Goal: Information Seeking & Learning: Learn about a topic

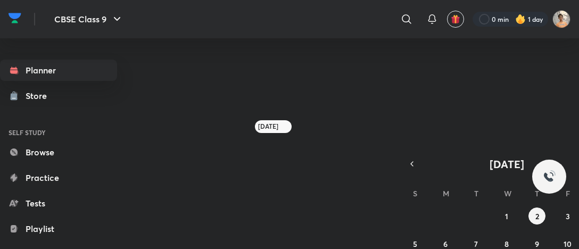
click at [385, 46] on div "Planner Store SELF STUDY Browse Practice Tests Playlist Doubts & solutions Free…" at bounding box center [289, 139] width 579 height 202
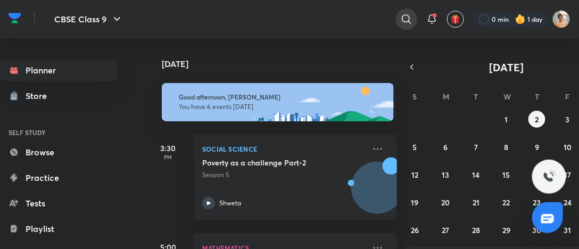
click at [408, 26] on div at bounding box center [406, 19] width 21 height 21
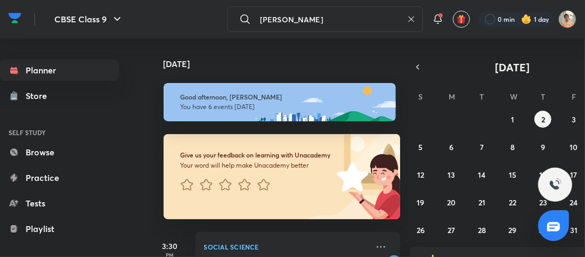
type input "[PERSON_NAME]"
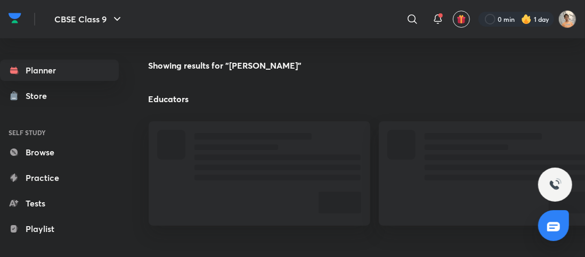
click at [373, 21] on div "​" at bounding box center [325, 19] width 196 height 26
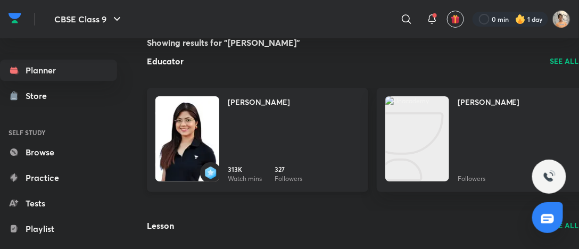
click at [278, 138] on div "[PERSON_NAME] 313K Watch mins 327 Followers" at bounding box center [294, 139] width 132 height 87
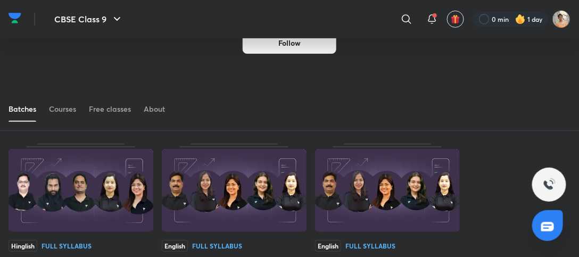
click at [108, 176] on img at bounding box center [81, 190] width 145 height 83
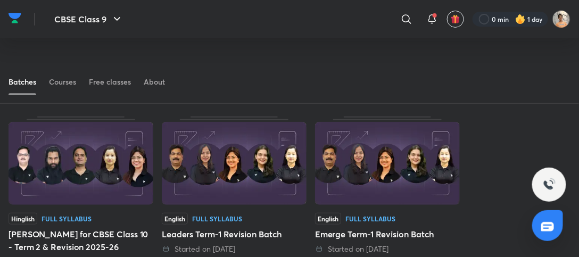
scroll to position [58, 0]
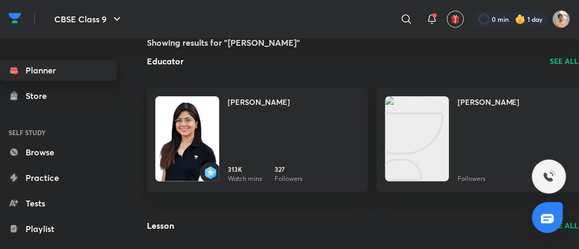
click at [65, 75] on link "Planner" at bounding box center [58, 70] width 117 height 21
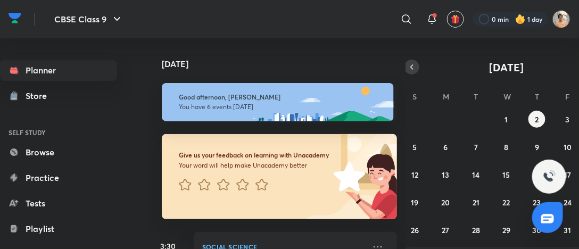
click at [412, 71] on icon "button" at bounding box center [412, 67] width 9 height 10
click at [454, 148] on button "7" at bounding box center [445, 146] width 17 height 17
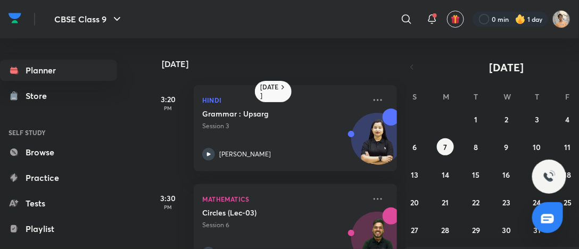
click at [403, 122] on div "[DATE] 3:20 PM Hindi Grammar : Upsarg Session 3 [PERSON_NAME] 3:30 PM Mathemati…" at bounding box center [276, 143] width 259 height 211
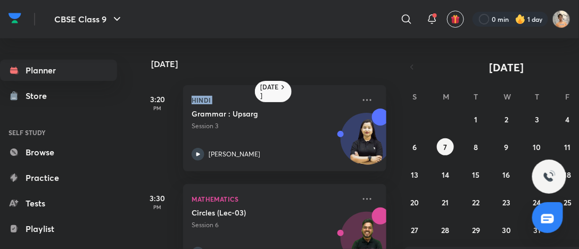
click at [399, 124] on div "[DATE] 3:20 PM Hindi Grammar : Upsarg Session 3 [PERSON_NAME] 3:30 PM Mathemati…" at bounding box center [276, 143] width 259 height 211
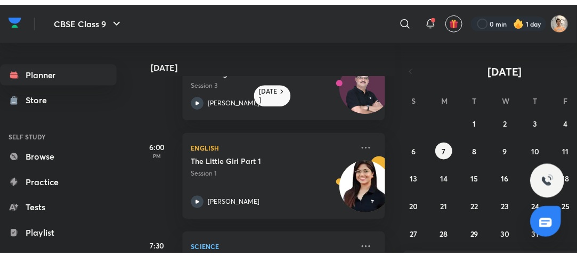
scroll to position [282, 11]
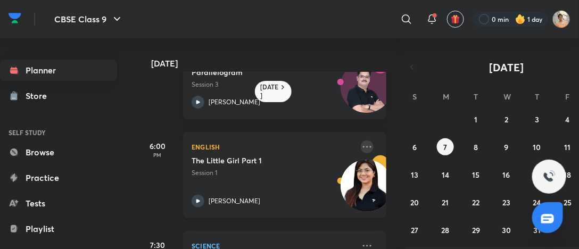
click at [361, 145] on icon at bounding box center [367, 147] width 13 height 13
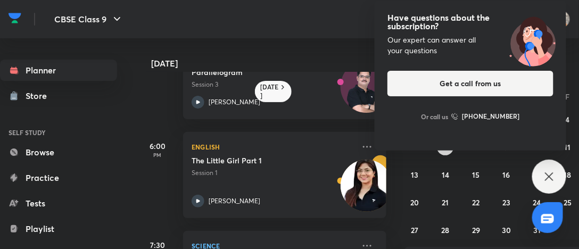
click at [546, 170] on div "Have questions about the subscription? Our expert can answer all your questions…" at bounding box center [549, 177] width 34 height 34
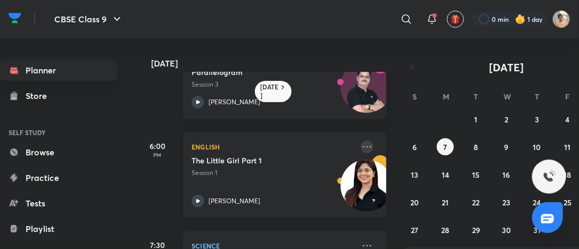
click at [361, 147] on icon at bounding box center [367, 147] width 13 height 13
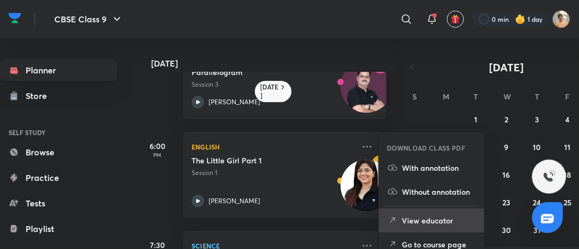
click at [437, 225] on p "View educator" at bounding box center [438, 220] width 73 height 11
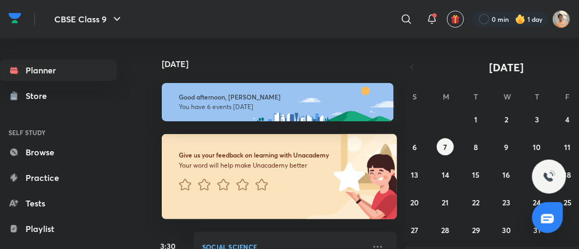
click at [386, 160] on div "[DATE] Good afternoon, [PERSON_NAME] You have 6 events [DATE] Give us your feed…" at bounding box center [276, 143] width 259 height 211
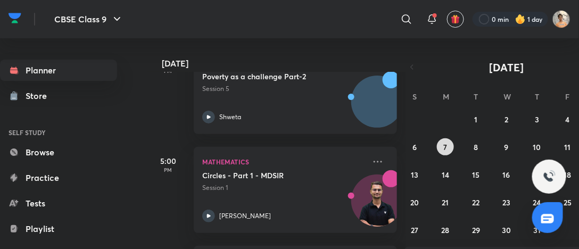
click at [441, 143] on button "7" at bounding box center [445, 146] width 17 height 17
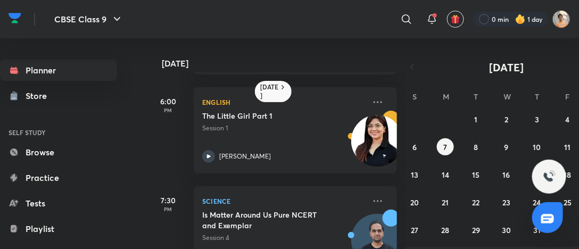
scroll to position [328, 0]
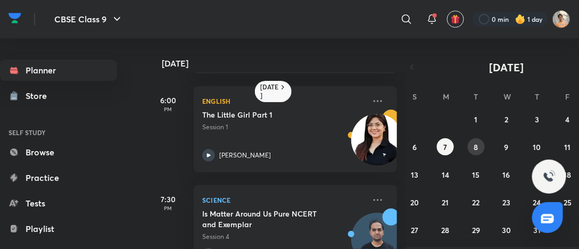
click at [482, 149] on button "8" at bounding box center [476, 146] width 17 height 17
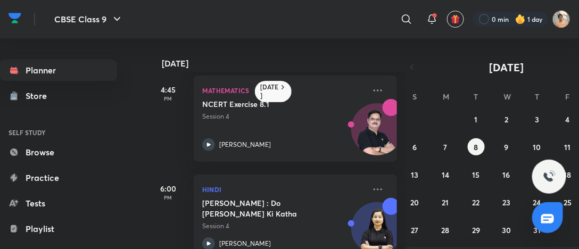
scroll to position [96, 0]
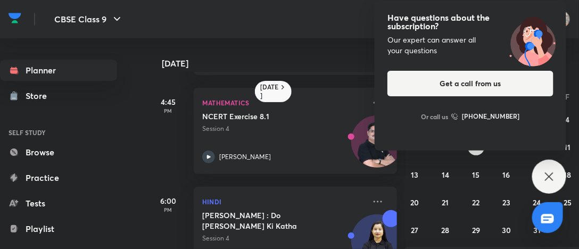
click at [544, 183] on icon at bounding box center [549, 176] width 13 height 13
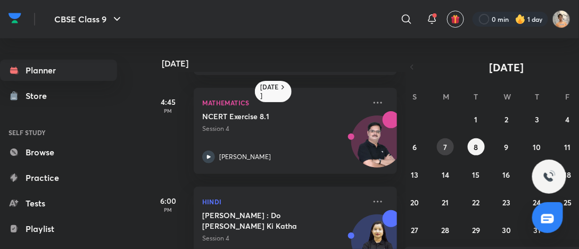
click at [444, 147] on abbr "7" at bounding box center [446, 147] width 4 height 10
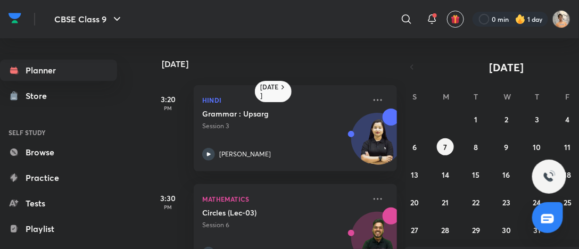
scroll to position [184, 0]
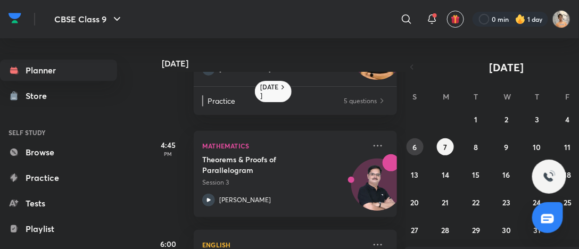
click at [417, 145] on button "6" at bounding box center [415, 146] width 17 height 17
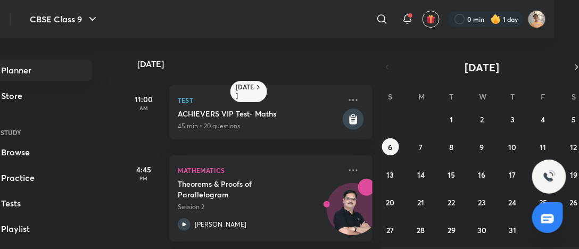
scroll to position [0, 30]
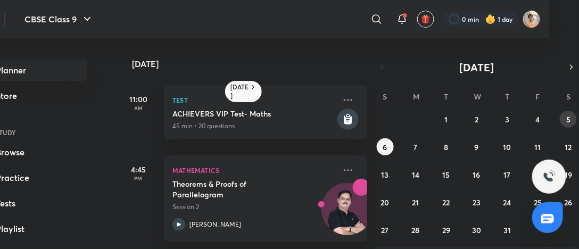
click at [576, 120] on button "5" at bounding box center [568, 119] width 17 height 17
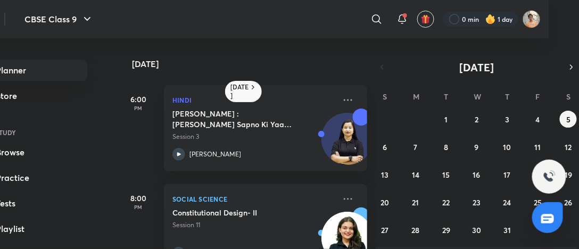
click at [367, 110] on div "[DATE] 6:00 PM Hindi [PERSON_NAME] : [PERSON_NAME] Sapno Ki Yaad (Part-II) Sess…" at bounding box center [246, 143] width 259 height 211
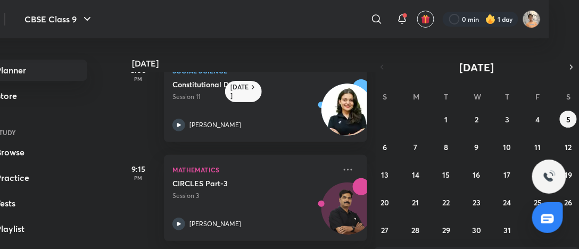
scroll to position [0, 0]
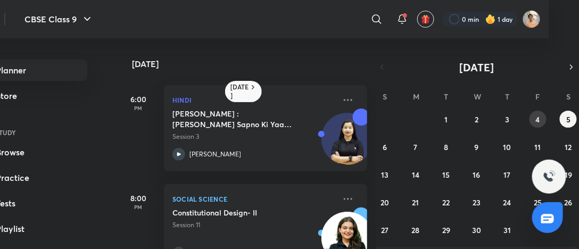
click at [542, 122] on button "4" at bounding box center [538, 119] width 17 height 17
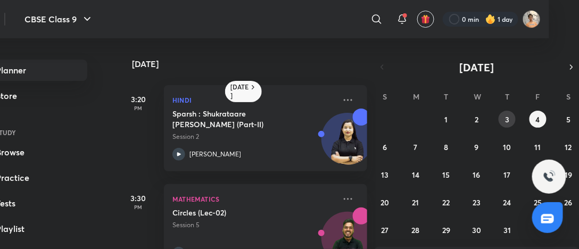
click at [501, 125] on div "29 30 1 2 3 4 5 6 7 8 9 10 11 12 13 14 15 16 17 18 19 20 21 22 23 24 25 26 27 2…" at bounding box center [477, 175] width 204 height 128
click at [504, 124] on button "3" at bounding box center [507, 119] width 17 height 17
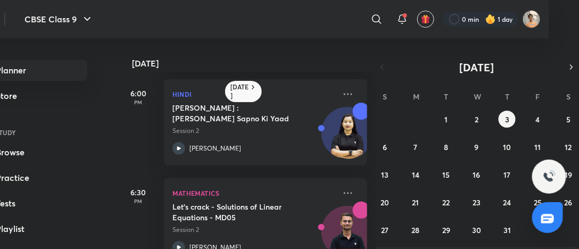
scroll to position [184, 0]
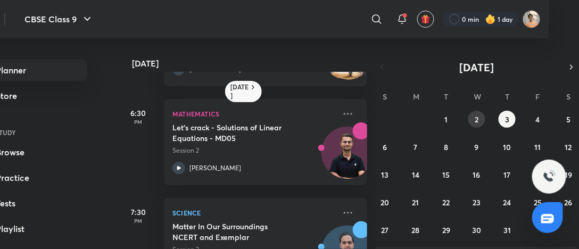
click at [473, 119] on button "2" at bounding box center [476, 119] width 17 height 17
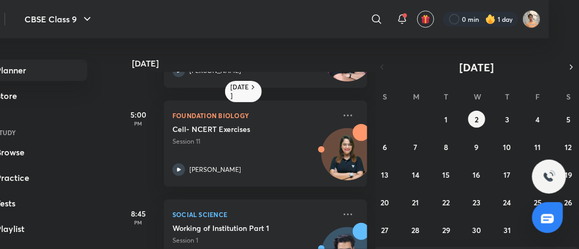
scroll to position [358, 0]
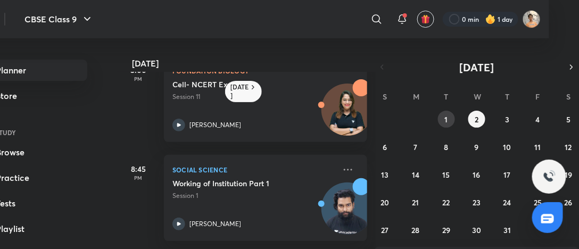
click at [446, 112] on button "1" at bounding box center [446, 119] width 17 height 17
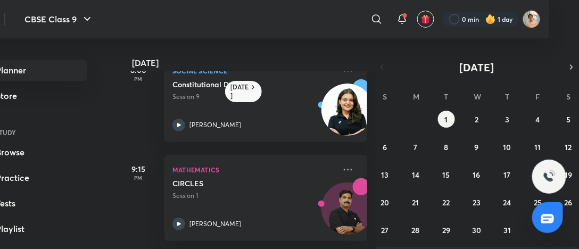
scroll to position [511, 0]
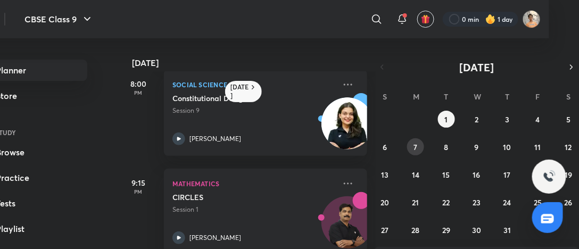
click at [415, 149] on abbr "7" at bounding box center [416, 147] width 4 height 10
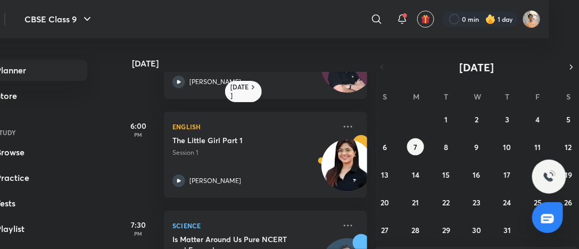
scroll to position [297, 0]
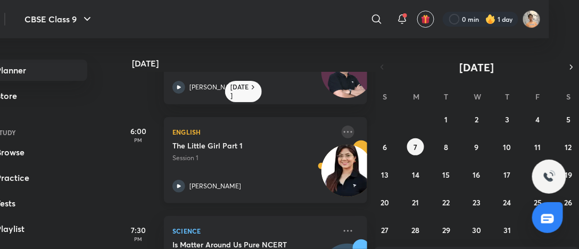
click at [342, 128] on icon at bounding box center [348, 132] width 13 height 13
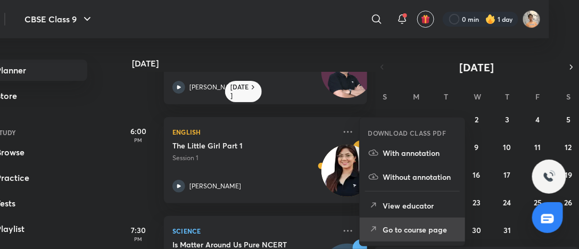
click at [414, 224] on p "Go to course page" at bounding box center [419, 229] width 73 height 11
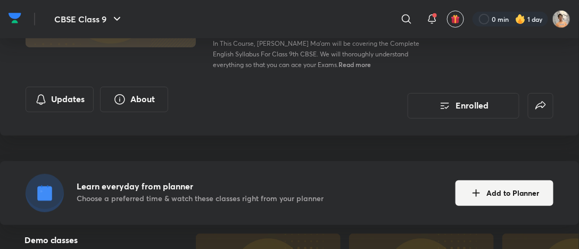
scroll to position [144, 0]
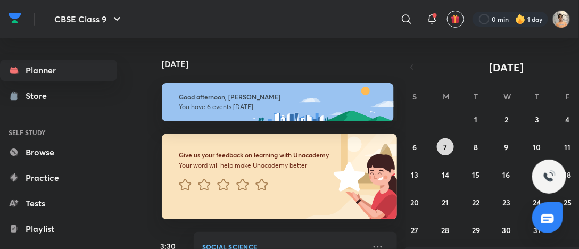
click at [447, 146] on abbr "7" at bounding box center [446, 147] width 4 height 10
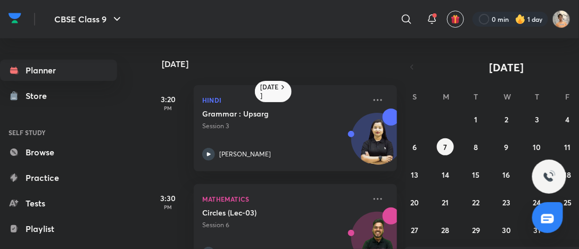
scroll to position [23, 0]
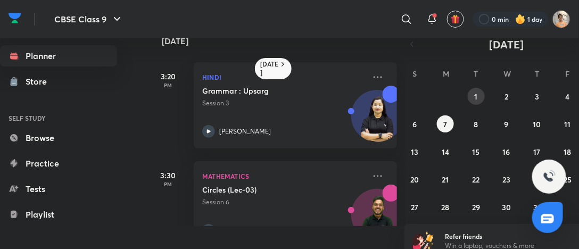
click at [476, 101] on abbr "1" at bounding box center [476, 97] width 3 height 10
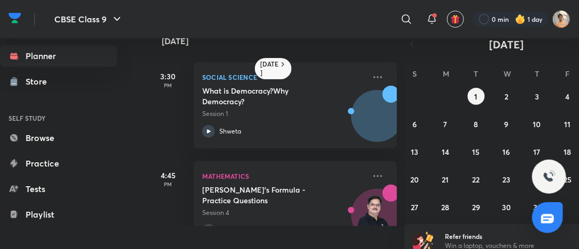
click at [446, 113] on div "[DATE] S M T W T F S 29 30 1 2 3 4 5 6 7 8 9 10 11 12 13 14 15 16 17 18 19 20 2…" at bounding box center [507, 126] width 204 height 179
click at [446, 113] on div "29 30 1 2 3 4 5 6 7 8 9 10 11 12 13 14 15 16 17 18 19 20 21 22 23 24 25 26 27 2…" at bounding box center [507, 152] width 204 height 128
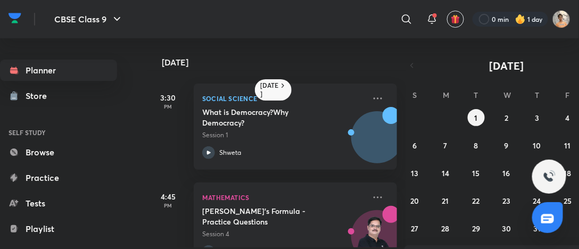
scroll to position [2, 30]
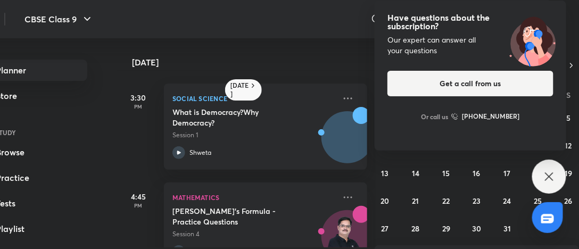
click at [555, 168] on div "Have questions about the subscription? Our expert can answer all your questions…" at bounding box center [549, 177] width 34 height 34
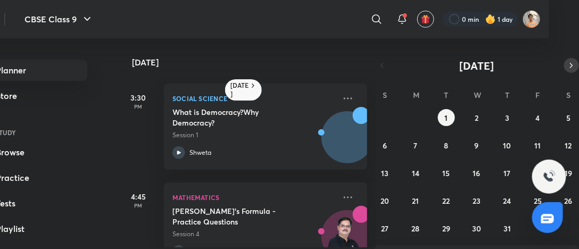
click at [578, 63] on button "button" at bounding box center [571, 65] width 15 height 15
click at [380, 62] on icon "button" at bounding box center [382, 66] width 9 height 10
click at [447, 150] on div "[DATE] S M T W T F S 29 30 1 2 3 4 5 6 7 8 9 10 11 12 13 14 15 16 17 18 19 20 2…" at bounding box center [477, 147] width 204 height 179
click at [447, 150] on button "8" at bounding box center [446, 145] width 17 height 17
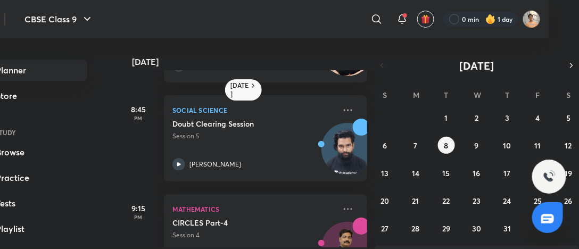
scroll to position [623, 0]
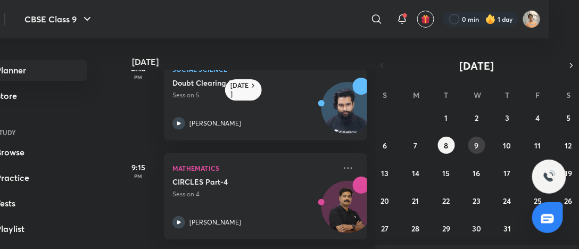
click at [480, 145] on button "9" at bounding box center [476, 145] width 17 height 17
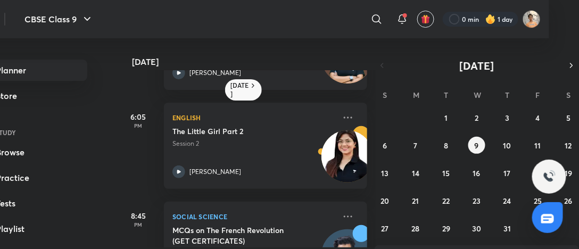
scroll to position [409, 0]
click at [541, 141] on button "11" at bounding box center [538, 145] width 17 height 17
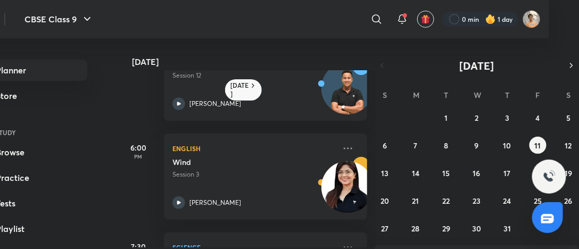
scroll to position [282, 0]
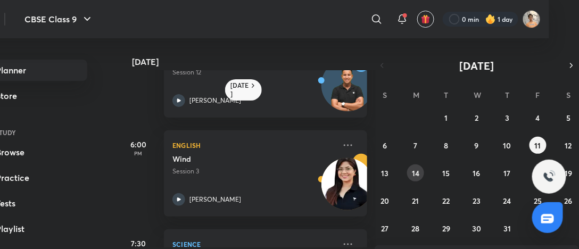
click at [411, 174] on button "14" at bounding box center [415, 172] width 17 height 17
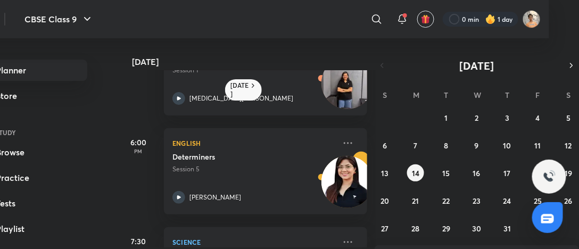
scroll to position [385, 0]
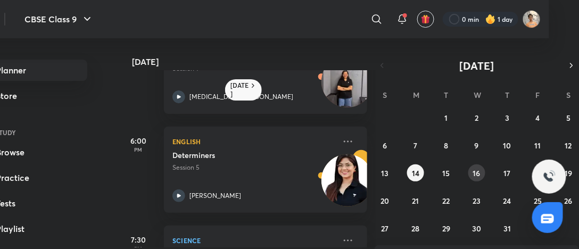
click at [475, 171] on abbr "16" at bounding box center [476, 173] width 7 height 10
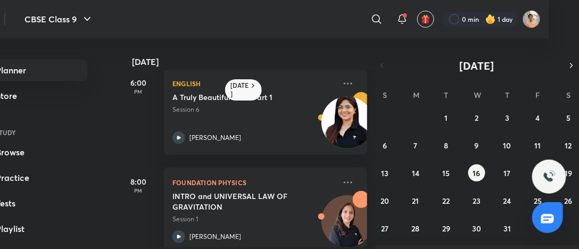
scroll to position [439, 0]
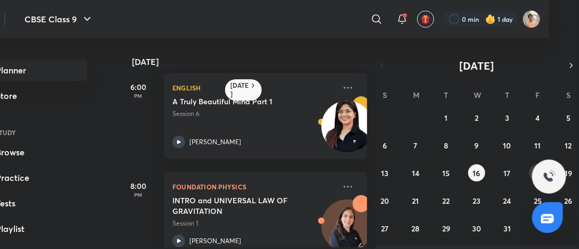
click at [531, 167] on div "29 30 1 2 3 4 5 6 7 8 9 10 11 12 13 14 15 16 17 18 19 20 21 22 23 24 25 26 27 2…" at bounding box center [477, 173] width 204 height 128
click at [532, 169] on button "18" at bounding box center [538, 172] width 17 height 17
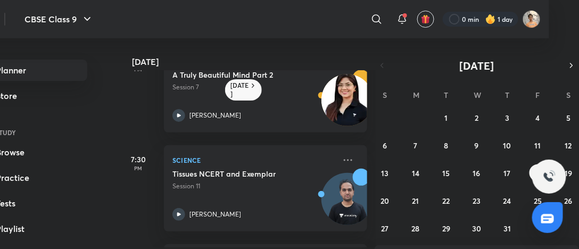
scroll to position [445, 0]
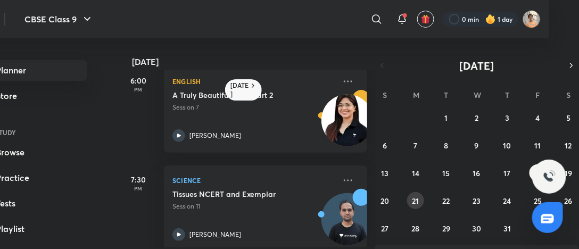
click at [417, 196] on abbr "21" at bounding box center [416, 201] width 7 height 10
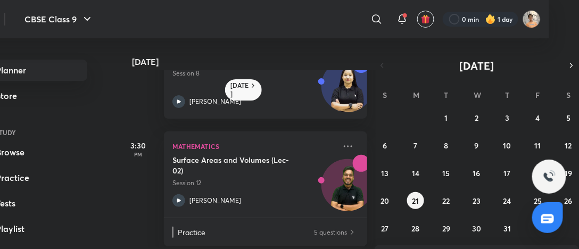
scroll to position [49, 0]
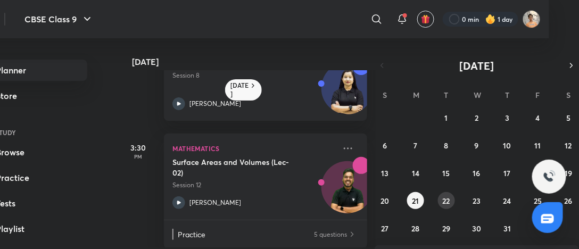
click at [443, 202] on abbr "22" at bounding box center [446, 201] width 7 height 10
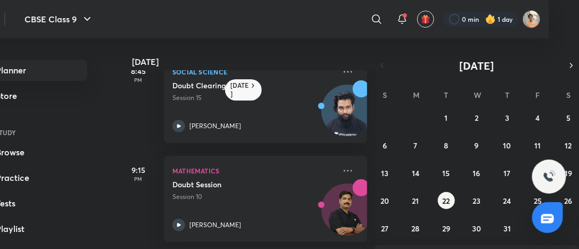
scroll to position [614, 0]
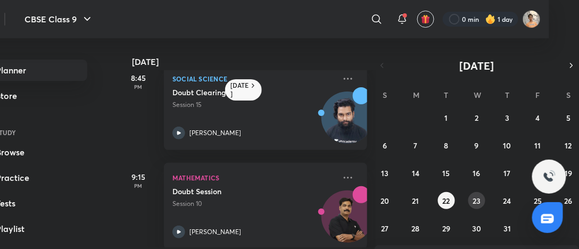
click at [478, 197] on abbr "23" at bounding box center [477, 201] width 8 height 10
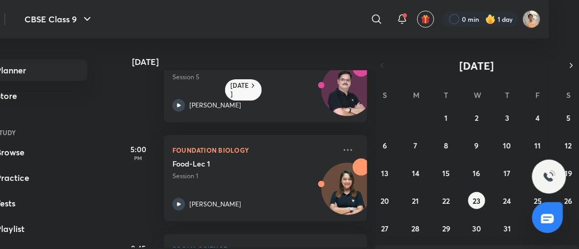
scroll to position [358, 0]
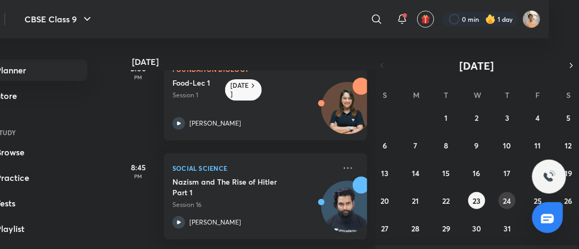
click at [503, 193] on button "24" at bounding box center [507, 200] width 17 height 17
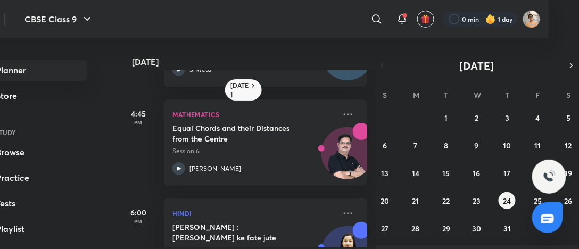
scroll to position [72, 0]
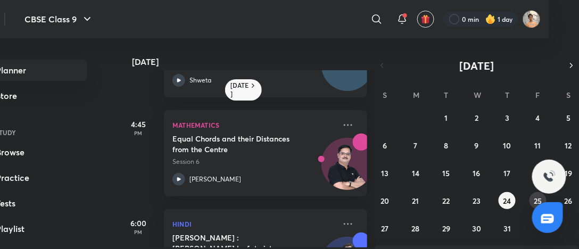
click at [531, 197] on button "25" at bounding box center [538, 200] width 17 height 17
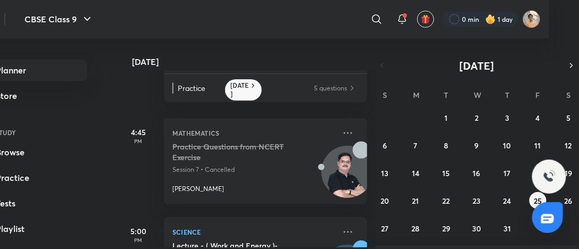
scroll to position [0, 0]
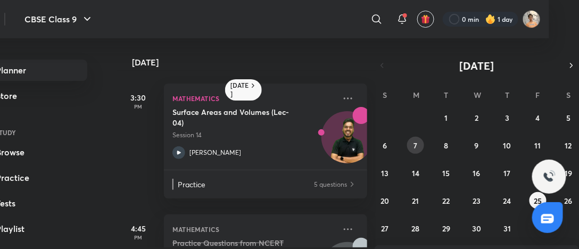
click at [414, 150] on button "7" at bounding box center [415, 145] width 17 height 17
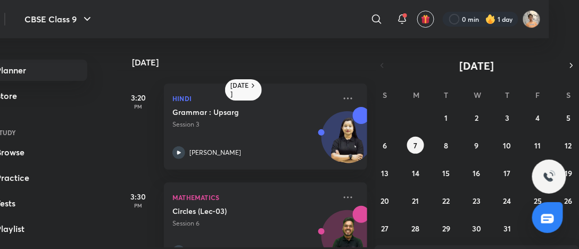
drag, startPoint x: 365, startPoint y: 137, endPoint x: 371, endPoint y: 141, distance: 7.4
click at [371, 141] on div "[DATE] 3:20 PM Hindi Grammar : Upsarg Session 3 [PERSON_NAME] 3:30 PM Mathemati…" at bounding box center [246, 142] width 259 height 211
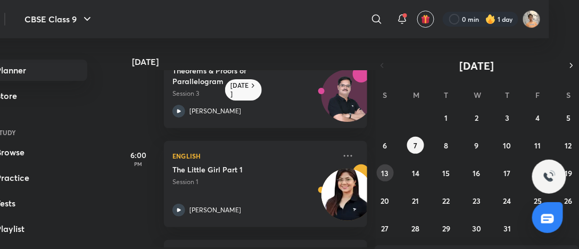
scroll to position [269, 0]
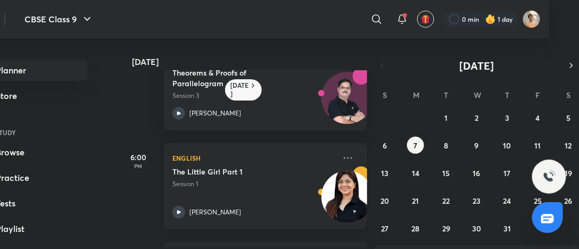
click at [272, 207] on div "[PERSON_NAME]" at bounding box center [253, 212] width 163 height 13
